Goal: Task Accomplishment & Management: Manage account settings

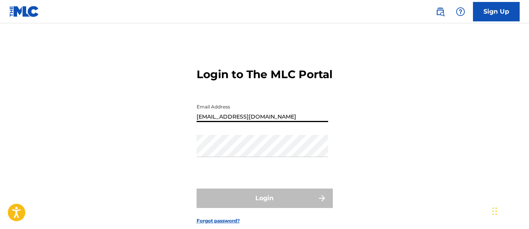
type input "[EMAIL_ADDRESS][DOMAIN_NAME]"
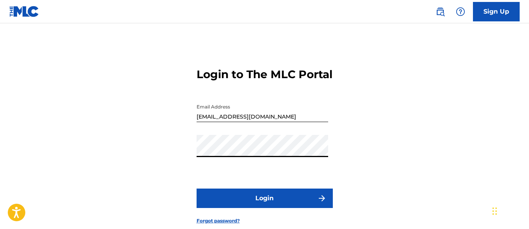
click at [264, 208] on button "Login" at bounding box center [265, 198] width 136 height 19
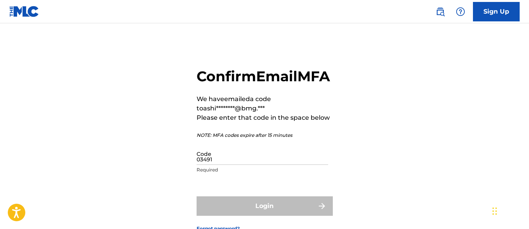
type input "034915"
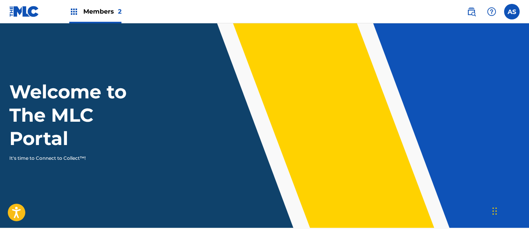
click at [74, 12] on img at bounding box center [73, 11] width 9 height 9
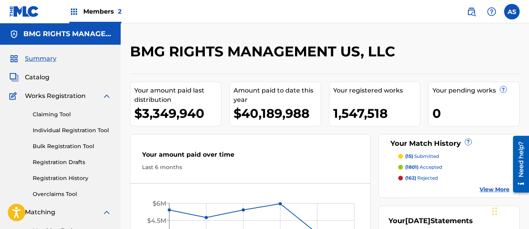
scroll to position [169, 0]
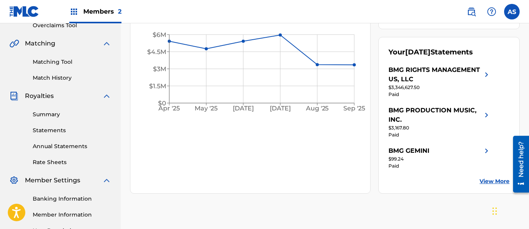
click at [72, 114] on link "Summary" at bounding box center [72, 115] width 79 height 8
